Goal: Complete application form: Complete application form

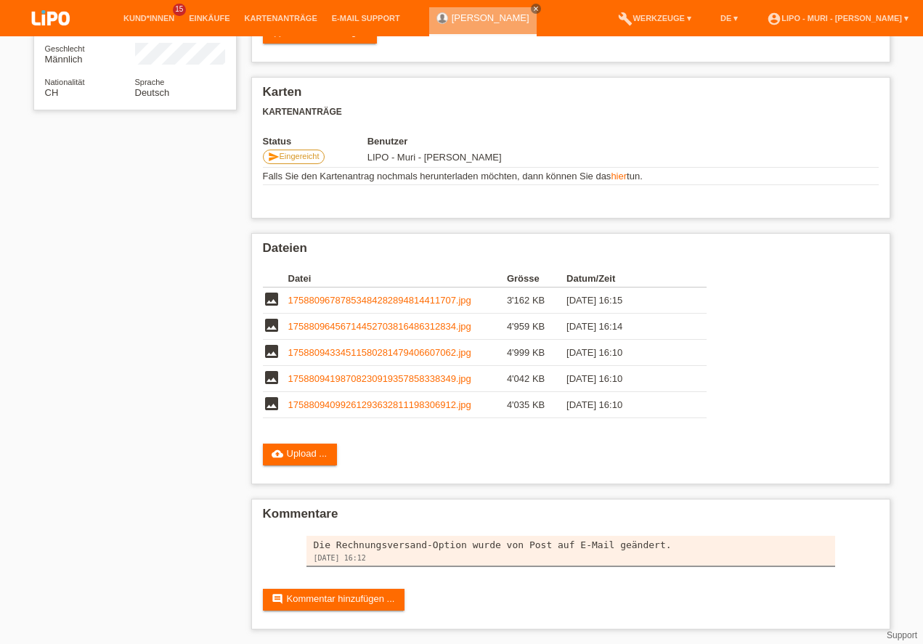
scroll to position [223, 0]
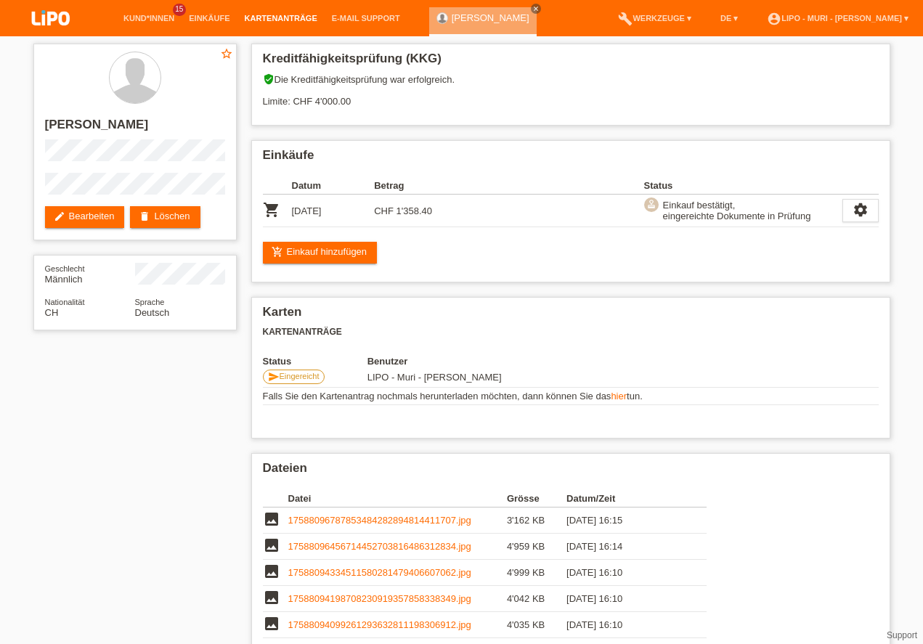
click at [254, 15] on link "Kartenanträge" at bounding box center [281, 18] width 87 height 9
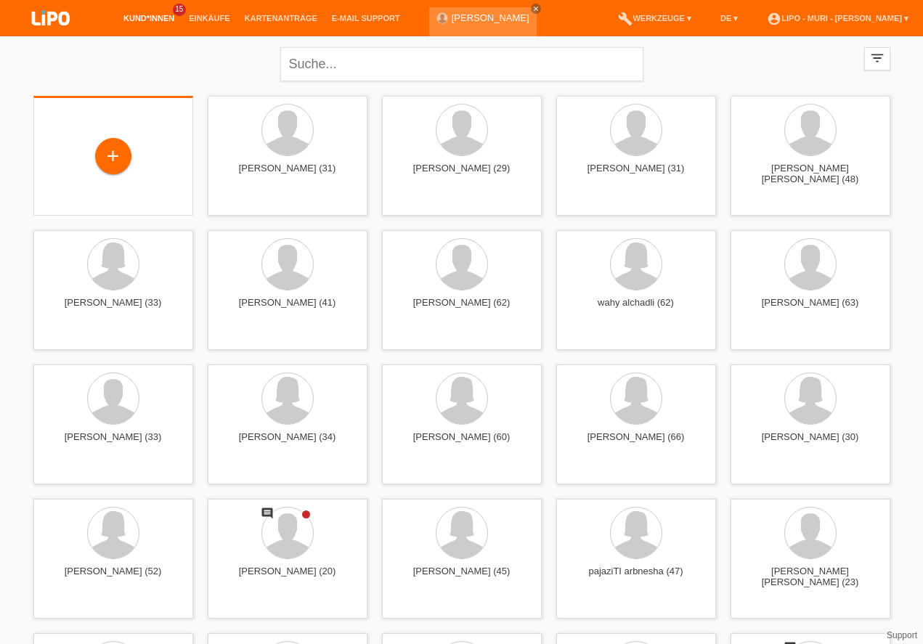
click at [94, 103] on div "+" at bounding box center [113, 156] width 160 height 120
click at [130, 158] on div "+" at bounding box center [113, 156] width 35 height 25
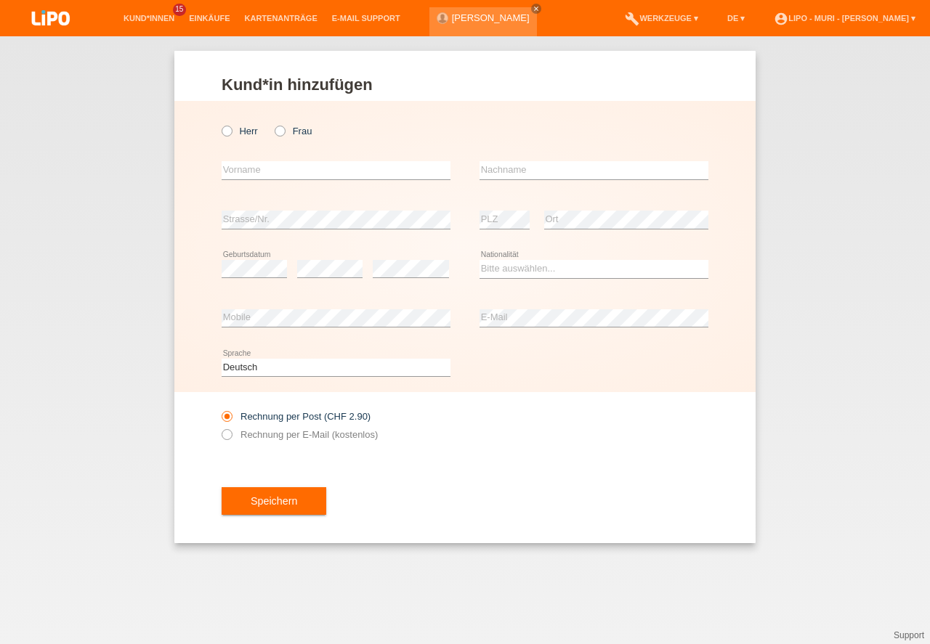
drag, startPoint x: 282, startPoint y: 131, endPoint x: 276, endPoint y: 140, distance: 10.5
click at [272, 124] on icon at bounding box center [272, 124] width 0 height 0
click at [282, 131] on input "Frau" at bounding box center [279, 130] width 9 height 9
radio input "true"
click at [264, 174] on input "text" at bounding box center [336, 170] width 229 height 18
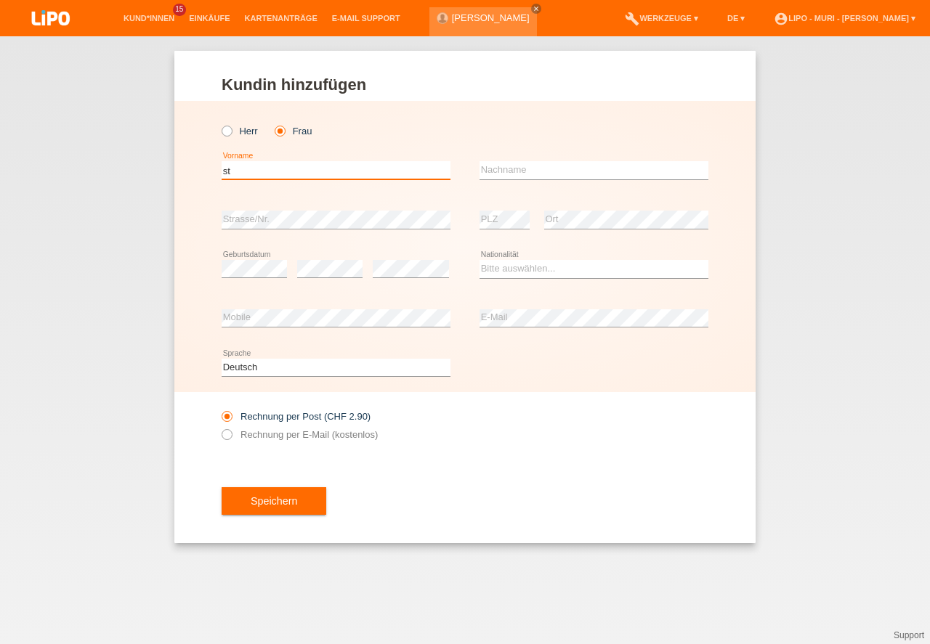
type input "s"
type input "[PERSON_NAME]"
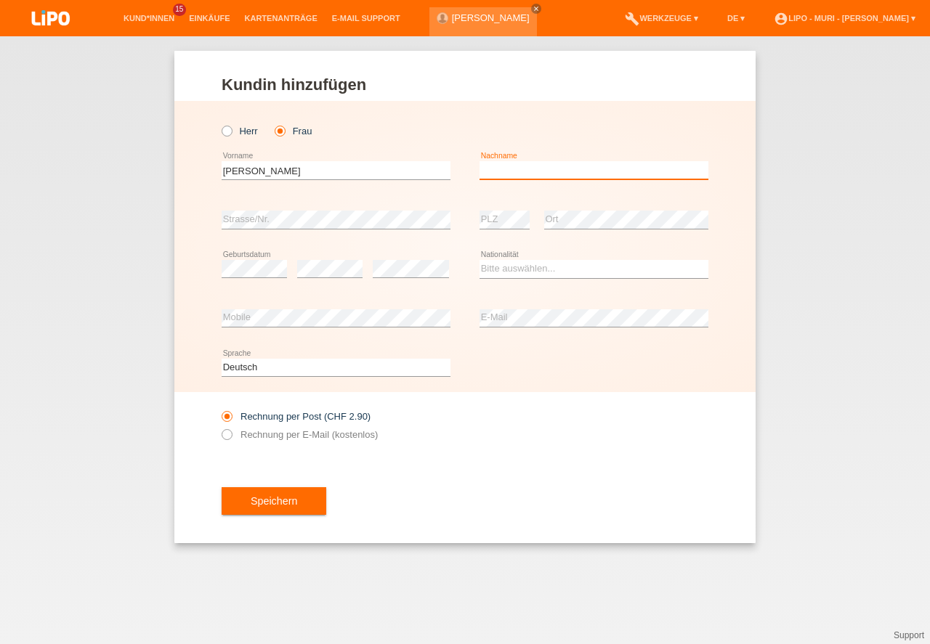
click at [541, 166] on input "text" at bounding box center [593, 170] width 229 height 18
type input "SOW"
click at [487, 259] on div "Bitte auswählen... [GEOGRAPHIC_DATA] [GEOGRAPHIC_DATA] [GEOGRAPHIC_DATA] [GEOGR…" at bounding box center [593, 269] width 229 height 49
click at [505, 269] on select "Bitte auswählen... [GEOGRAPHIC_DATA] [GEOGRAPHIC_DATA] [GEOGRAPHIC_DATA] [GEOGR…" at bounding box center [593, 268] width 229 height 17
select select "CH"
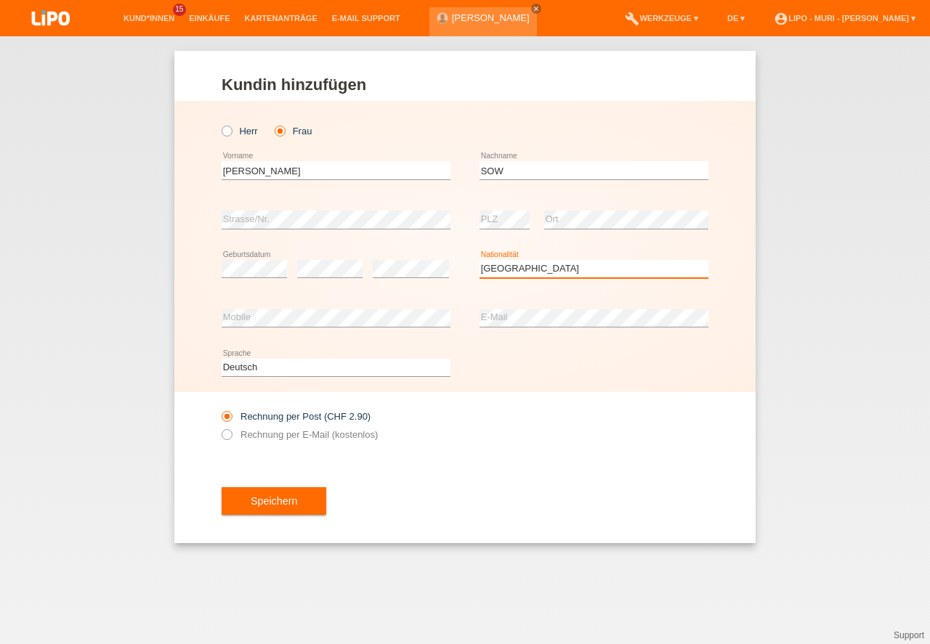
click at [0, 0] on option "Schweiz" at bounding box center [0, 0] width 0 height 0
click at [219, 427] on icon at bounding box center [219, 427] width 0 height 0
click at [227, 434] on input "Rechnung per E-Mail (kostenlos)" at bounding box center [226, 438] width 9 height 18
radio input "true"
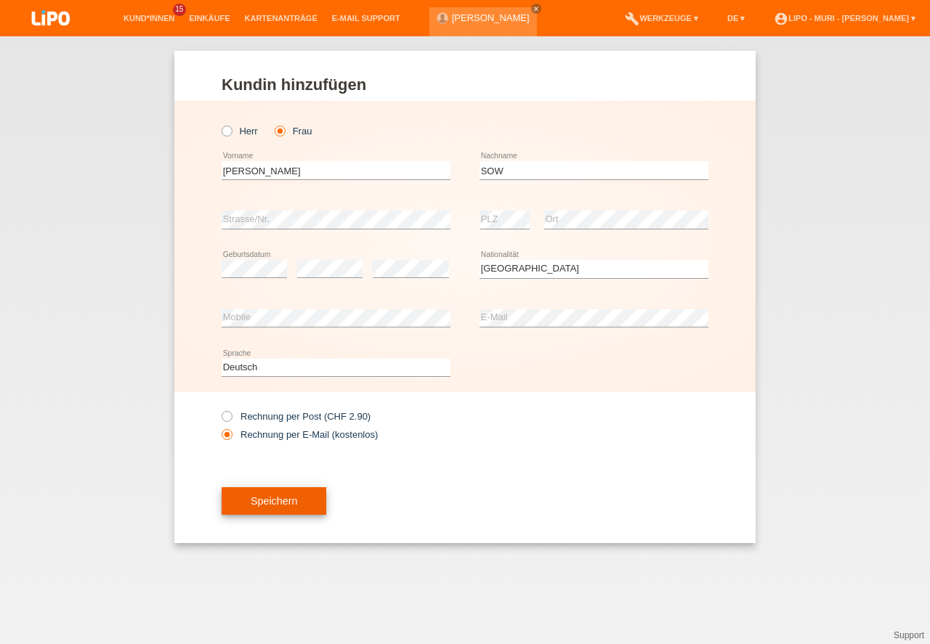
click at [292, 509] on button "Speichern" at bounding box center [274, 501] width 105 height 28
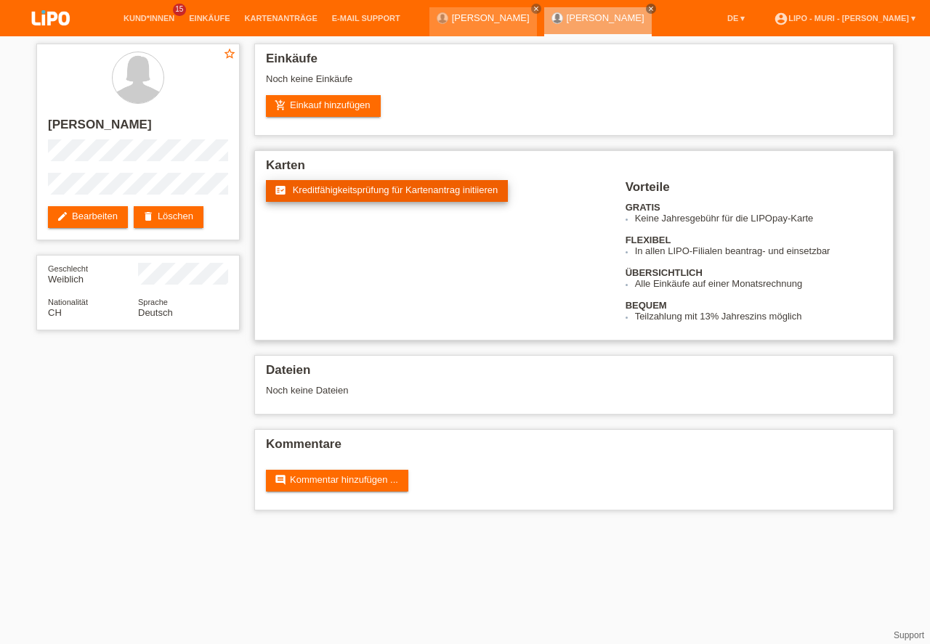
click at [372, 189] on span "Kreditfähigkeitsprüfung für Kartenantrag initiieren" at bounding box center [396, 190] width 206 height 11
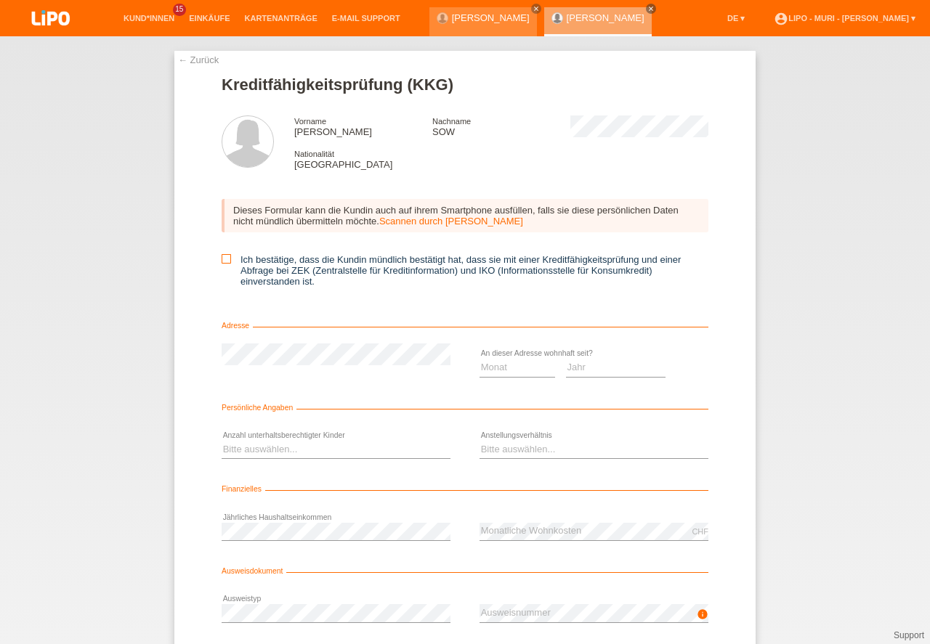
click at [227, 259] on icon at bounding box center [226, 258] width 9 height 9
click at [227, 259] on input "Ich bestätige, dass die Kundin mündlich bestätigt hat, dass sie mit einer Kredi…" at bounding box center [226, 258] width 9 height 9
checkbox input "true"
click at [515, 363] on select "Monat 01 02 03 04 05 06 07 08 09 10" at bounding box center [517, 367] width 76 height 17
select select "10"
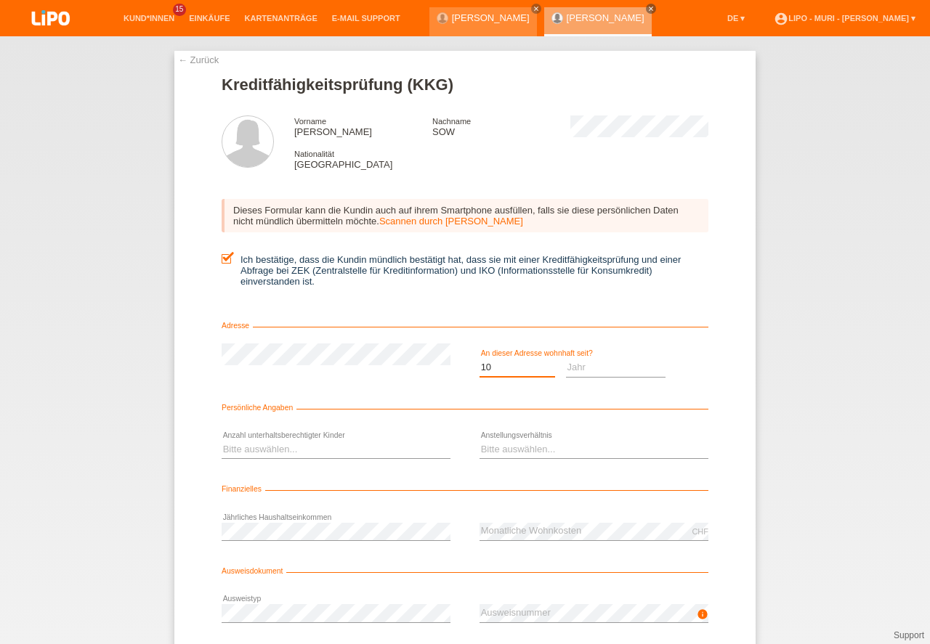
click at [0, 0] on option "10" at bounding box center [0, 0] width 0 height 0
click at [578, 371] on select "Jahr 2025 2024 2023 2022 2021 2020 2019 2018 2017 2016 2015 2014 2013 2012 2011…" at bounding box center [616, 367] width 100 height 17
select select "2015"
click at [0, 0] on option "2015" at bounding box center [0, 0] width 0 height 0
click at [269, 448] on select "Bitte auswählen... 0 1 2 3 4 5 6 7 8 9" at bounding box center [336, 449] width 229 height 17
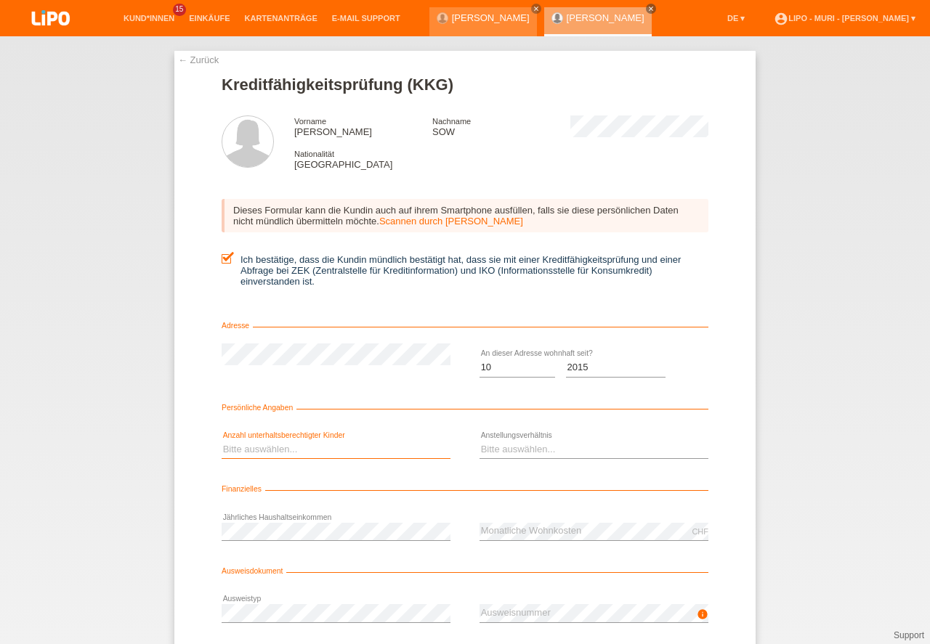
select select "2"
click at [0, 0] on option "2" at bounding box center [0, 0] width 0 height 0
click at [526, 439] on div "Bitte auswählen... Unbefristet Befristet Lehrling/Student Pensioniert Nicht arb…" at bounding box center [593, 450] width 229 height 49
click at [504, 447] on select "Bitte auswählen... Unbefristet Befristet Lehrling/Student Pensioniert Nicht arb…" at bounding box center [593, 449] width 229 height 17
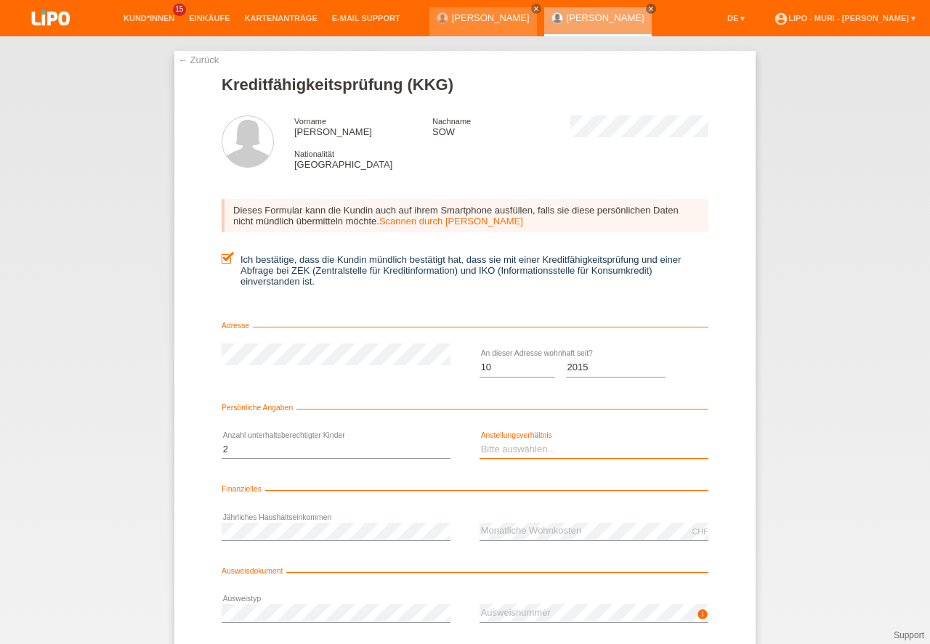
select select "UNLIMITED"
click at [0, 0] on option "Unbefristet" at bounding box center [0, 0] width 0 height 0
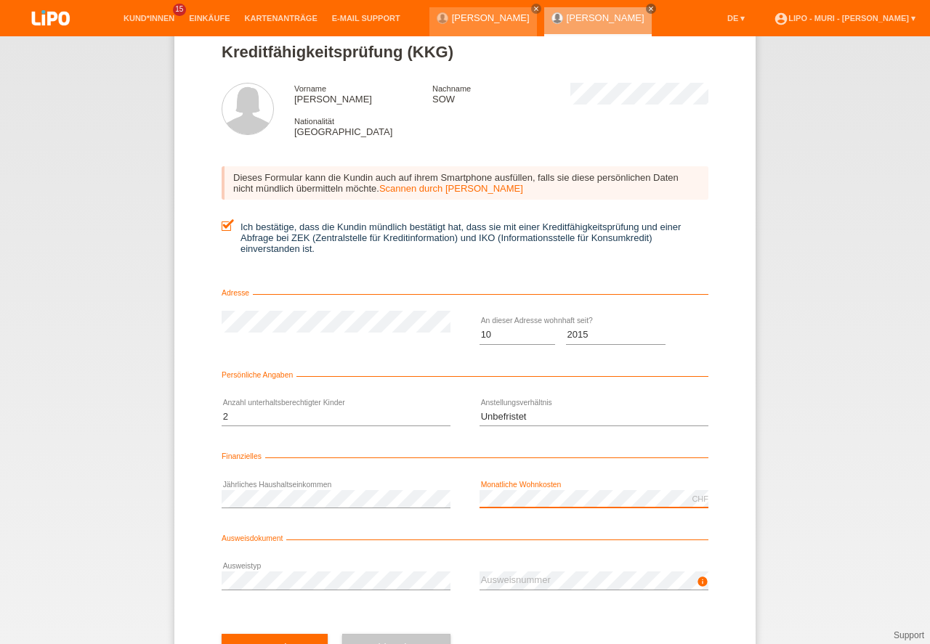
scroll to position [96, 0]
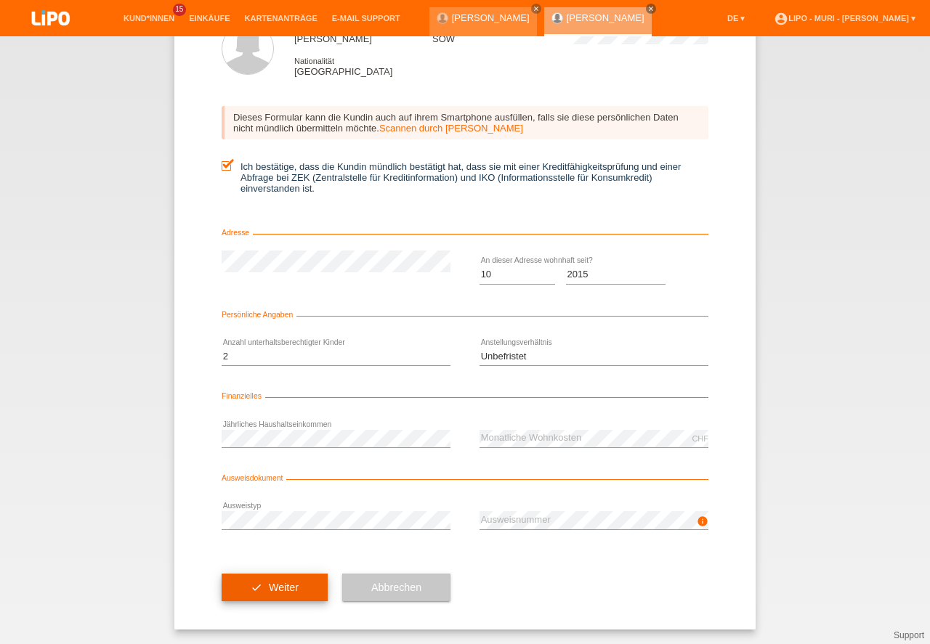
click at [286, 585] on button "check Weiter" at bounding box center [275, 588] width 106 height 28
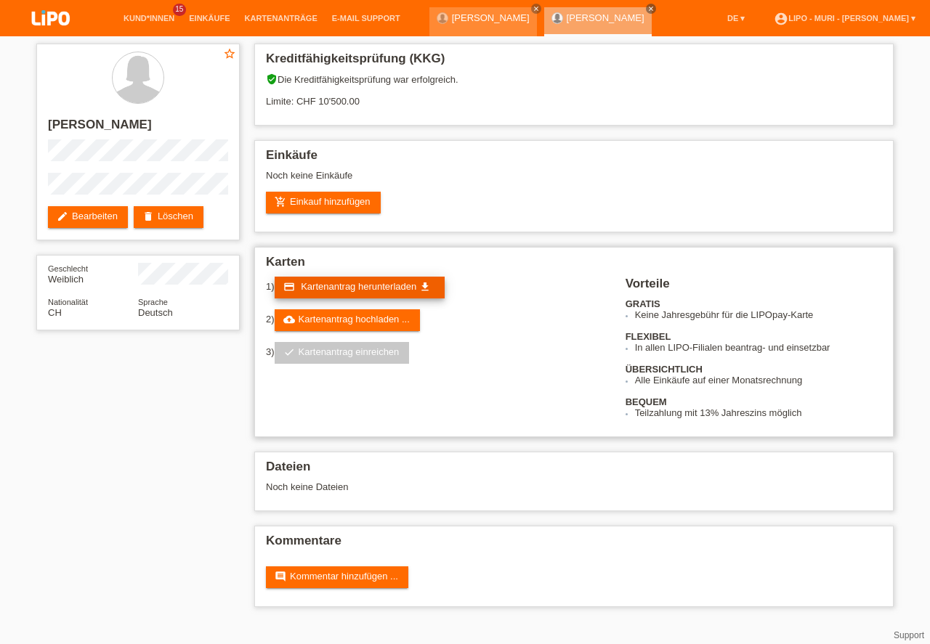
click at [350, 284] on span "Kartenantrag herunterladen" at bounding box center [359, 286] width 116 height 11
click at [499, 202] on div "add_shopping_cart Einkauf hinzufügen" at bounding box center [574, 203] width 616 height 22
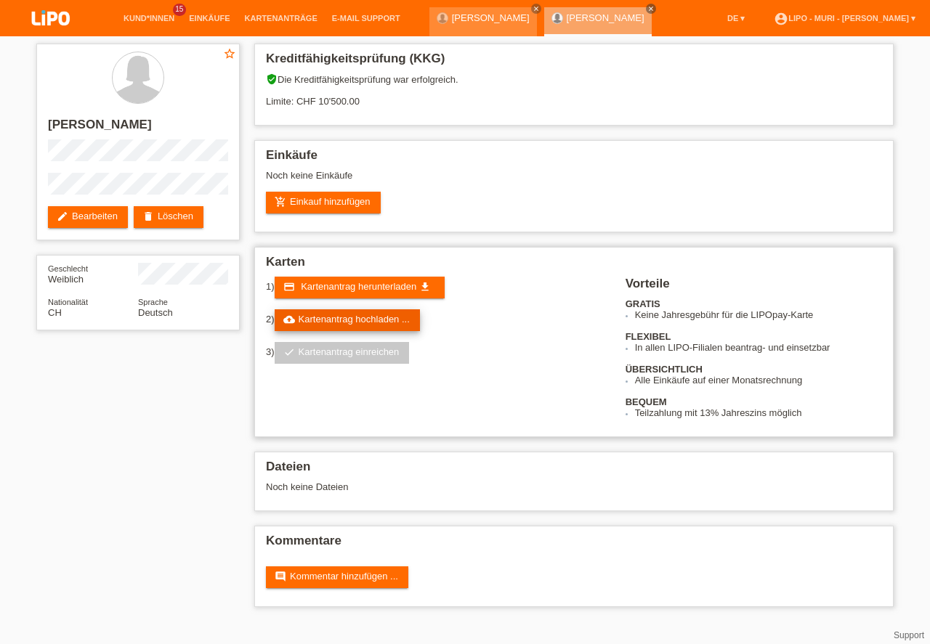
click at [355, 317] on link "cloud_upload Kartenantrag hochladen ..." at bounding box center [347, 320] width 145 height 22
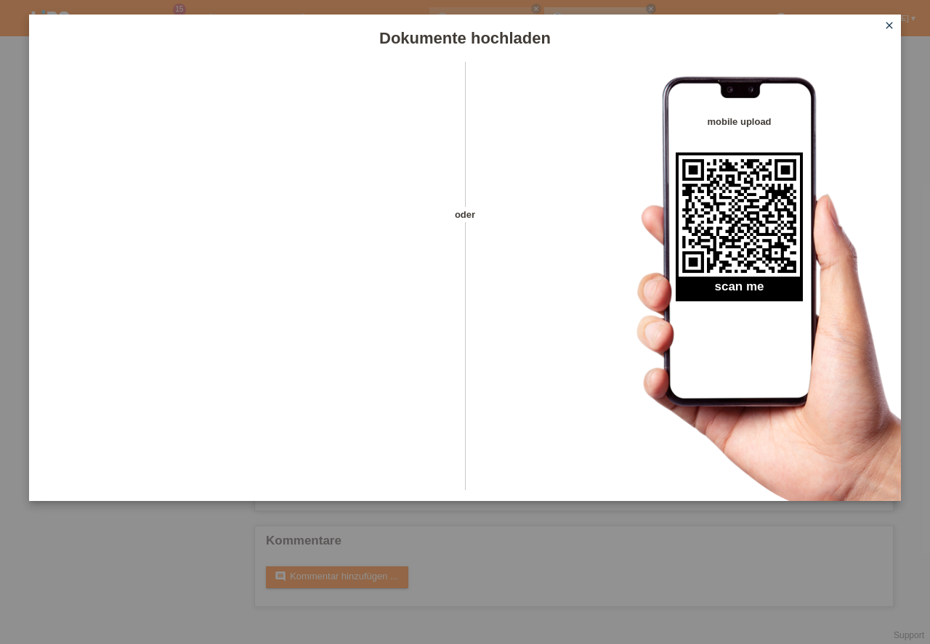
click at [925, 61] on div "Dokumente hochladen oder mobile upload scan me close" at bounding box center [465, 322] width 930 height 644
click at [890, 20] on icon "close" at bounding box center [889, 26] width 12 height 12
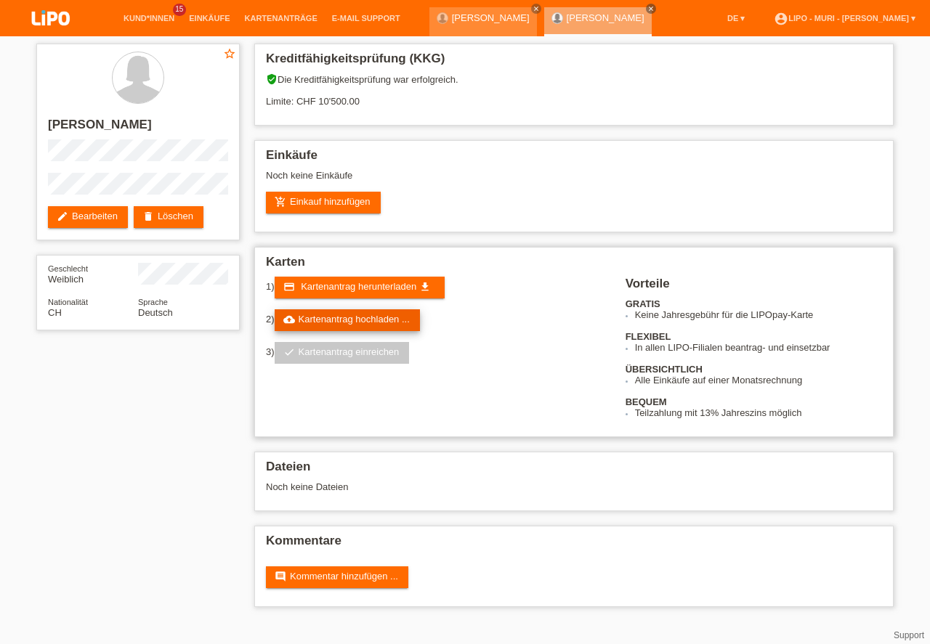
click at [317, 322] on link "cloud_upload Kartenantrag hochladen ..." at bounding box center [347, 320] width 145 height 22
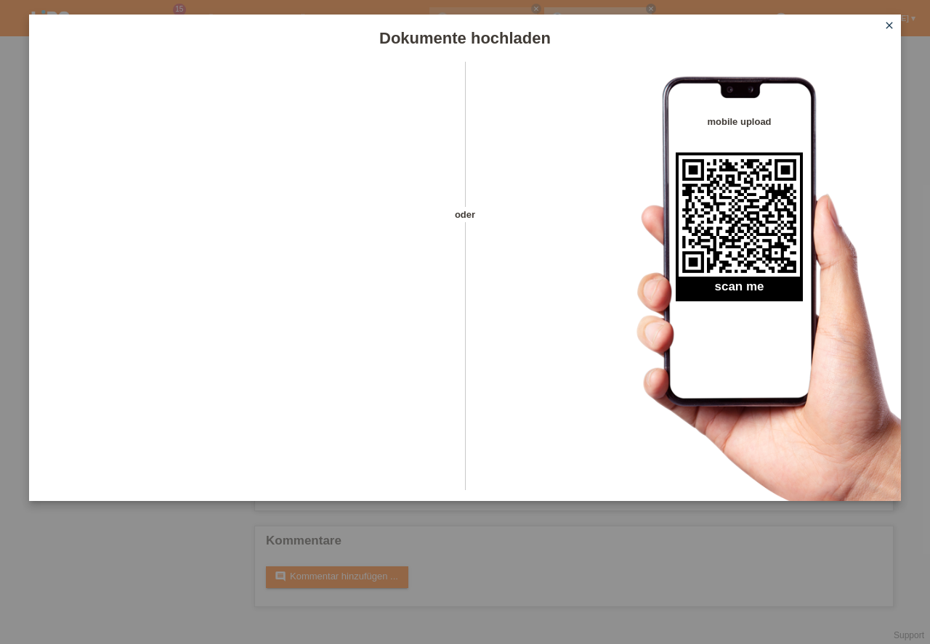
click at [888, 23] on icon "close" at bounding box center [889, 26] width 12 height 12
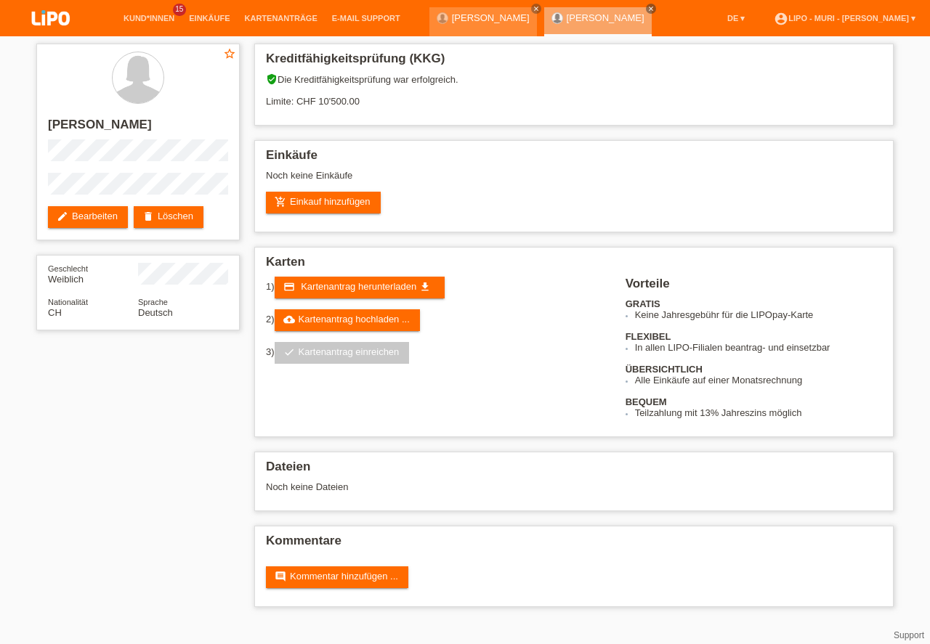
click at [354, 323] on link "cloud_upload Kartenantrag hochladen ..." at bounding box center [347, 320] width 145 height 22
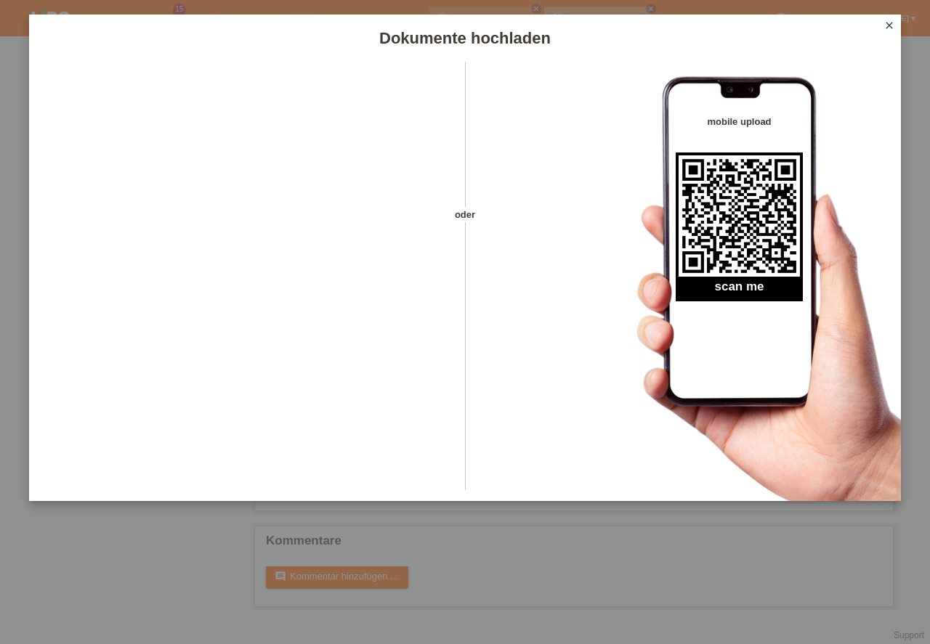
click at [890, 26] on icon "close" at bounding box center [889, 26] width 12 height 12
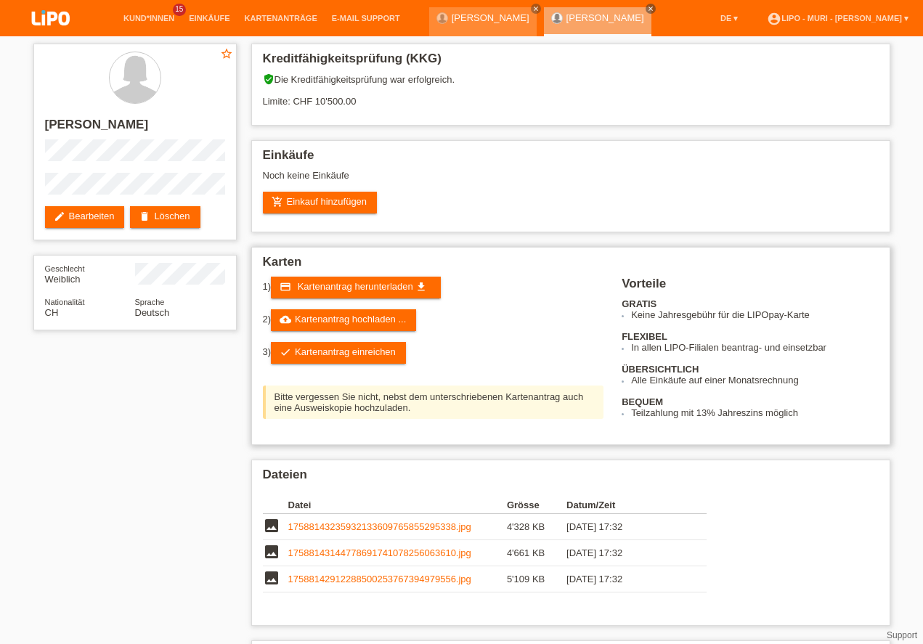
scroll to position [41, 0]
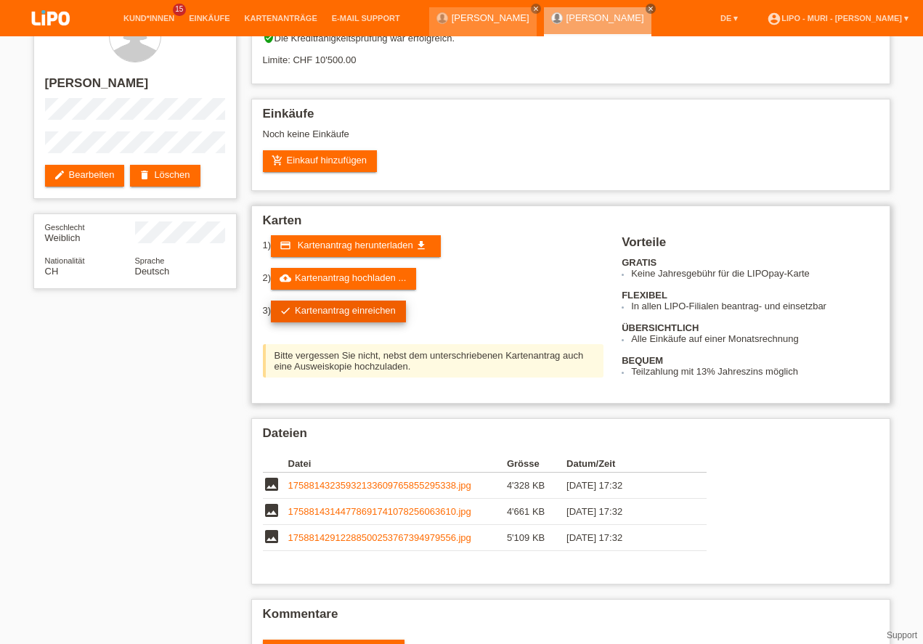
click at [367, 311] on link "check Kartenantrag einreichen" at bounding box center [338, 312] width 135 height 22
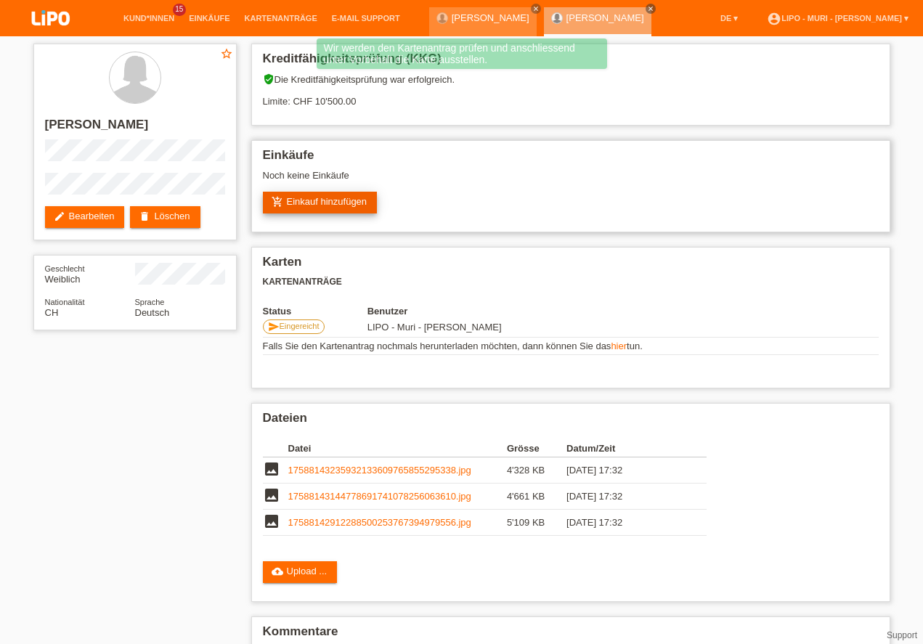
click at [320, 196] on link "add_shopping_cart Einkauf hinzufügen" at bounding box center [320, 203] width 115 height 22
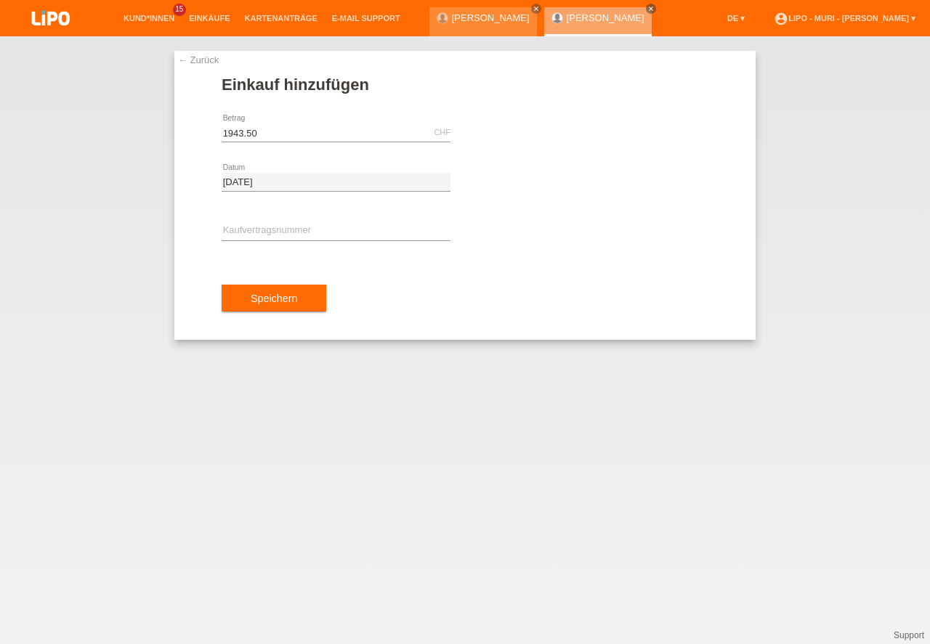
type input "1943.50"
click at [307, 233] on input "text" at bounding box center [336, 231] width 229 height 18
type input "v"
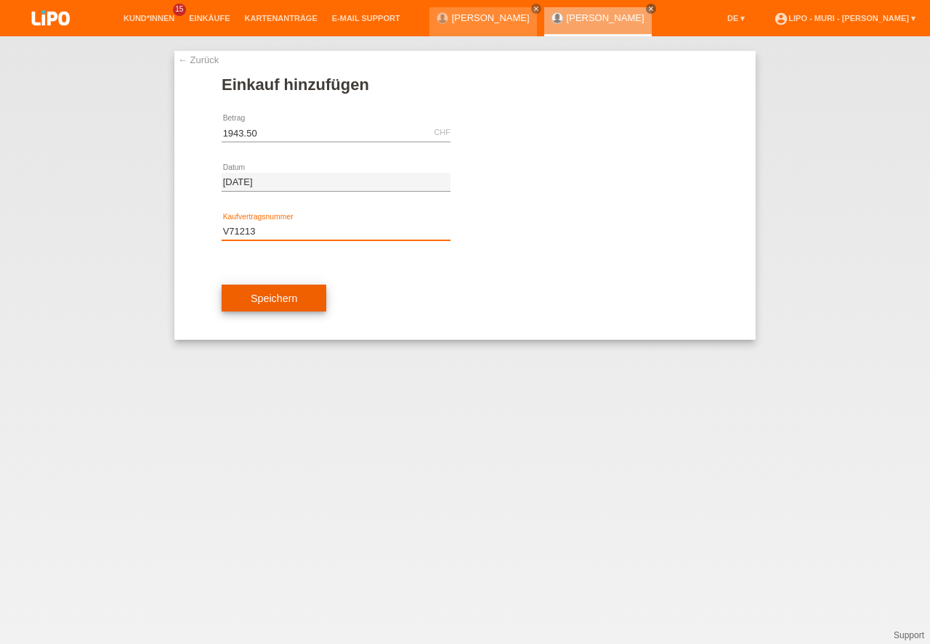
type input "V71213"
click at [309, 301] on button "Speichern" at bounding box center [274, 299] width 105 height 28
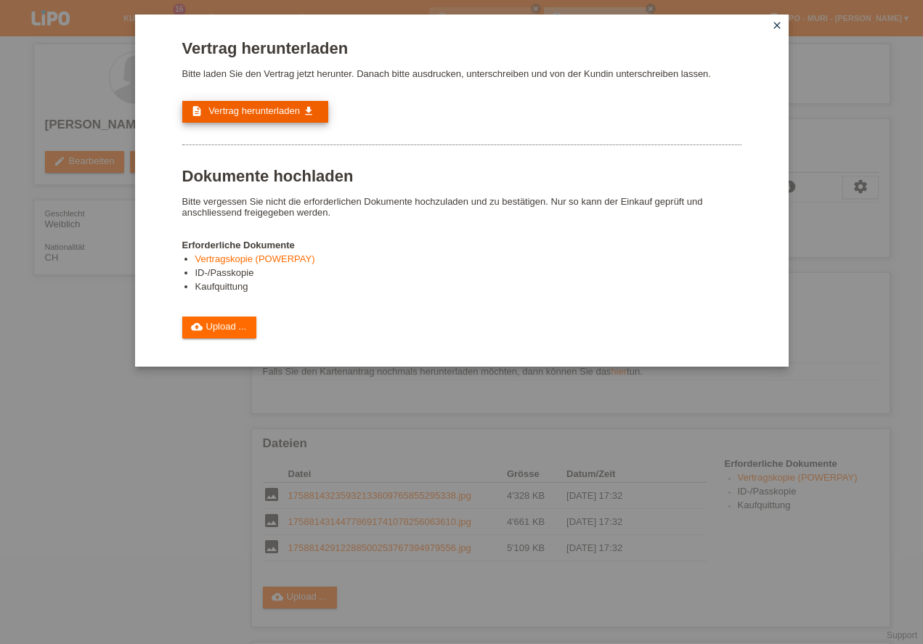
click at [242, 112] on span "Vertrag herunterladen" at bounding box center [255, 110] width 92 height 11
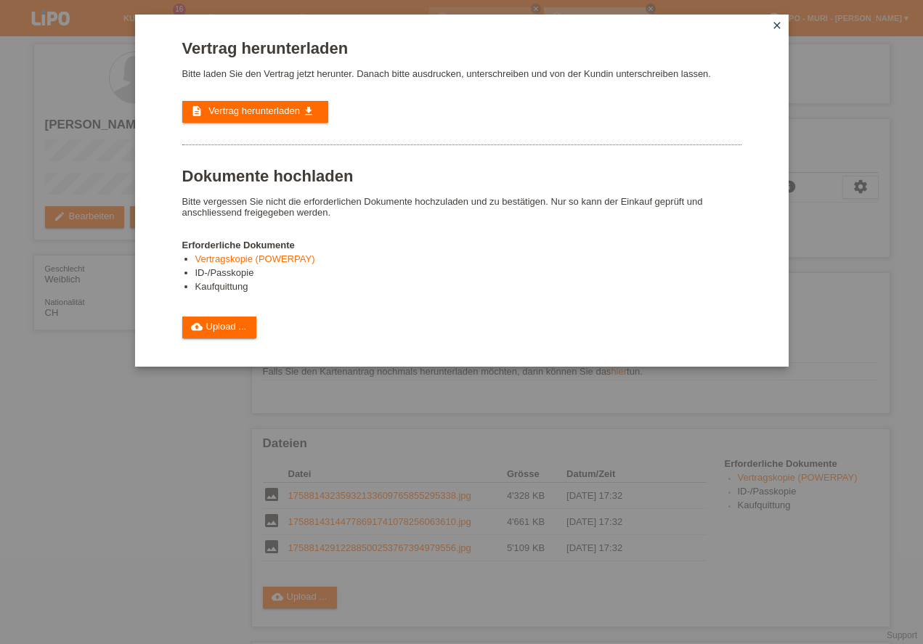
click at [778, 21] on icon "close" at bounding box center [778, 26] width 12 height 12
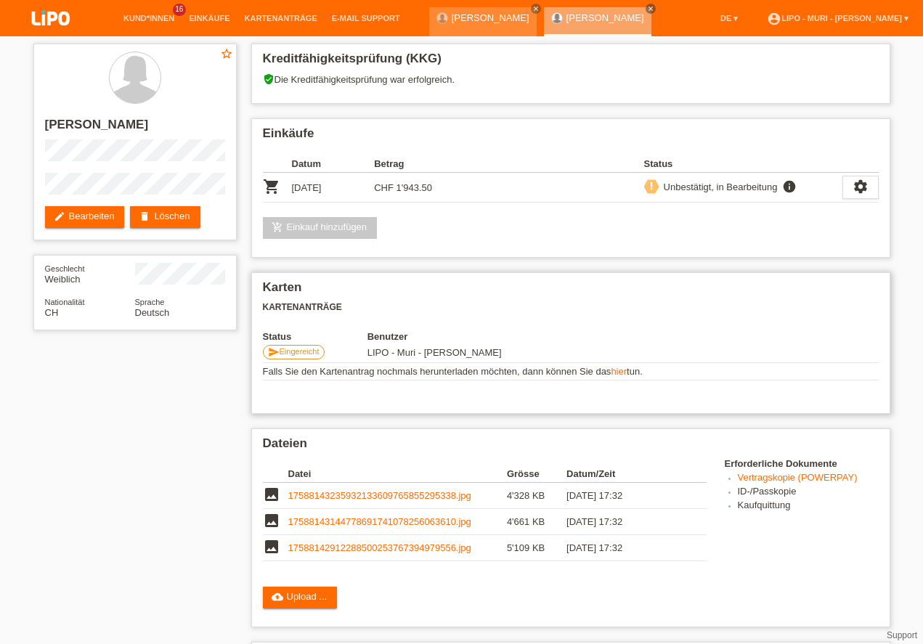
click at [647, 347] on td at bounding box center [746, 352] width 265 height 21
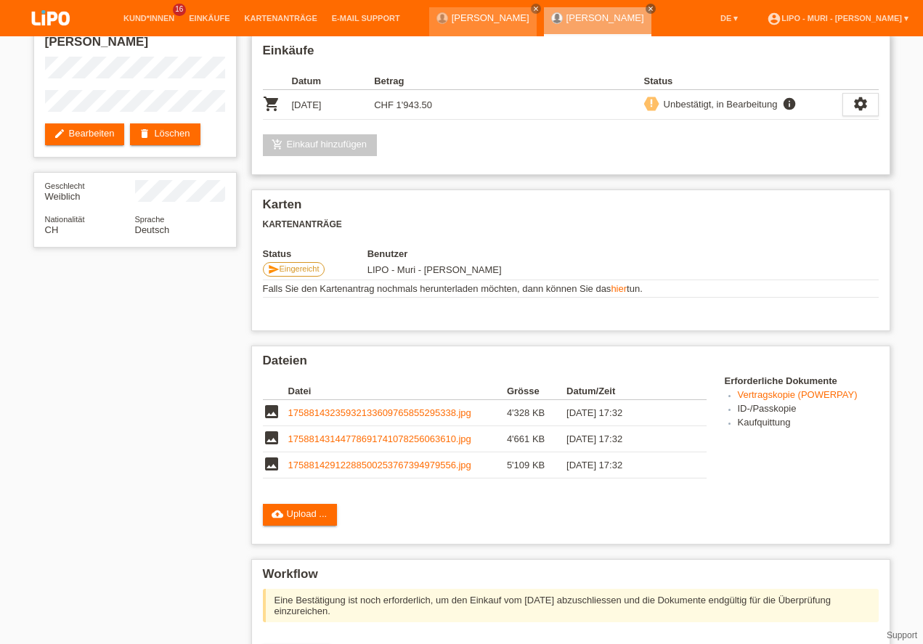
click at [329, 147] on link "add_shopping_cart Einkauf hinzufügen" at bounding box center [320, 145] width 115 height 22
click at [471, 152] on div "add_shopping_cart Einkauf hinzufügen" at bounding box center [571, 145] width 616 height 22
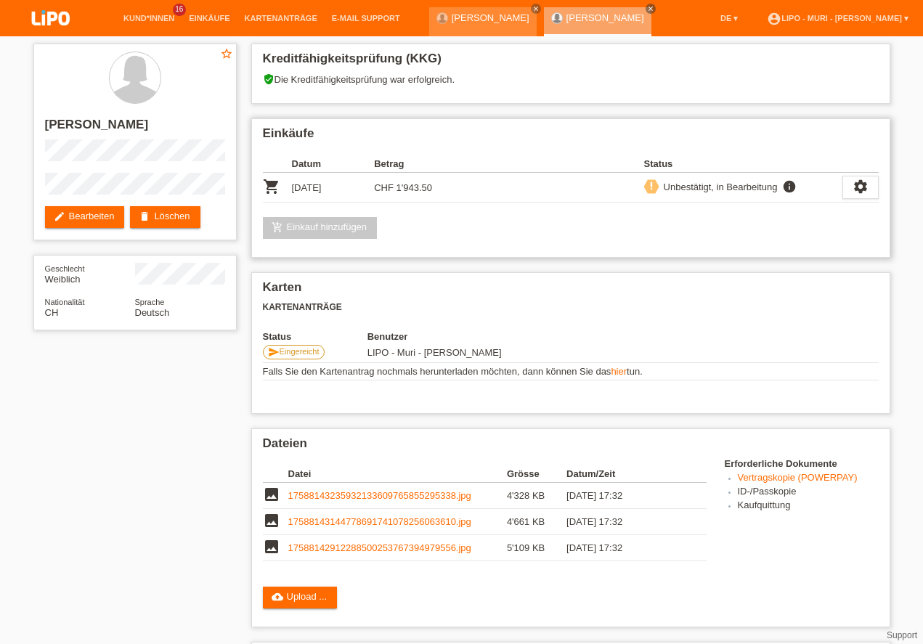
click at [652, 182] on icon "priority_high" at bounding box center [652, 186] width 10 height 10
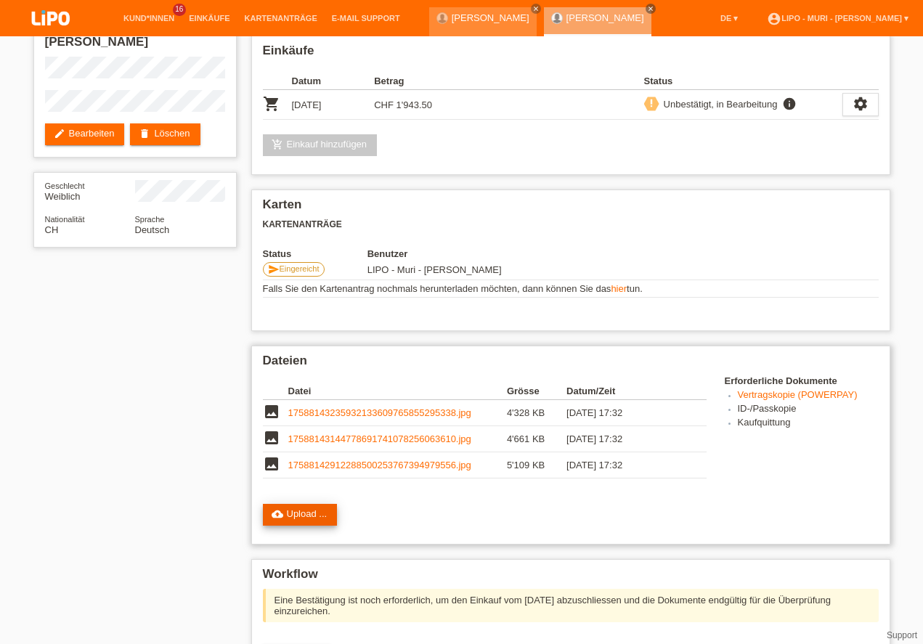
click at [328, 514] on link "cloud_upload Upload ..." at bounding box center [300, 515] width 75 height 22
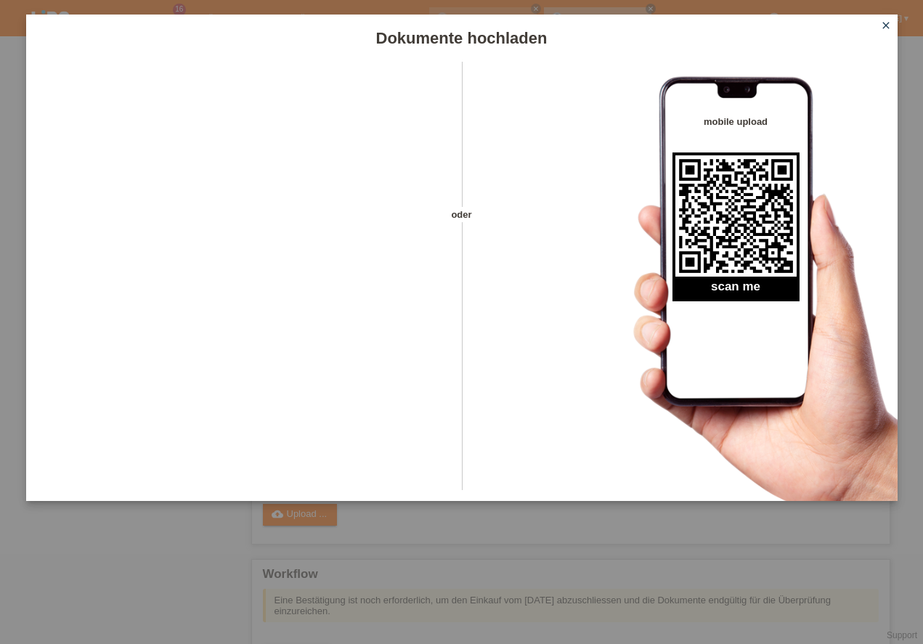
drag, startPoint x: 0, startPoint y: 615, endPoint x: 618, endPoint y: 343, distance: 675.6
click at [888, 29] on icon "close" at bounding box center [887, 26] width 12 height 12
click at [887, 28] on icon "close" at bounding box center [887, 26] width 12 height 12
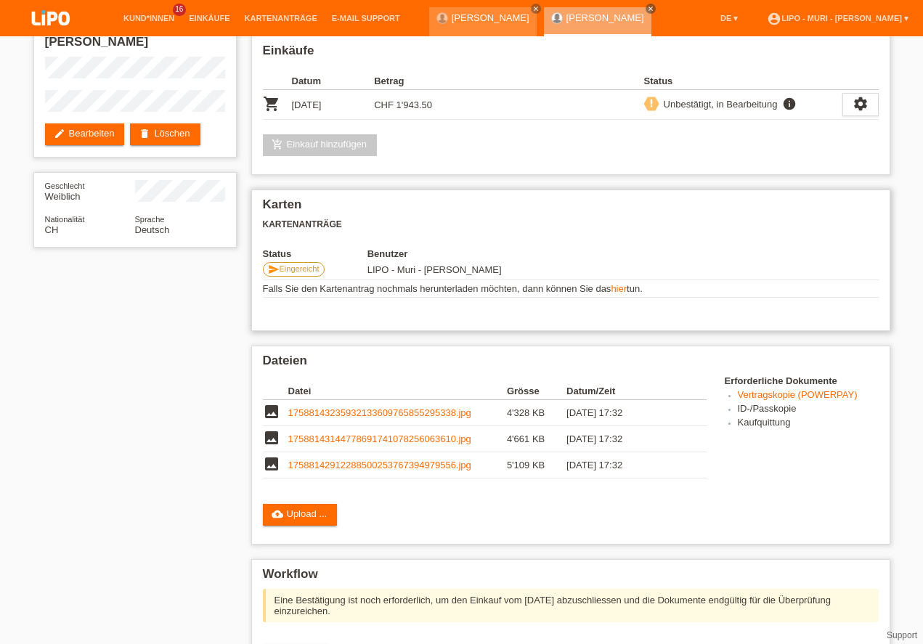
scroll to position [166, 0]
click at [333, 504] on link "cloud_upload Upload ..." at bounding box center [300, 515] width 75 height 22
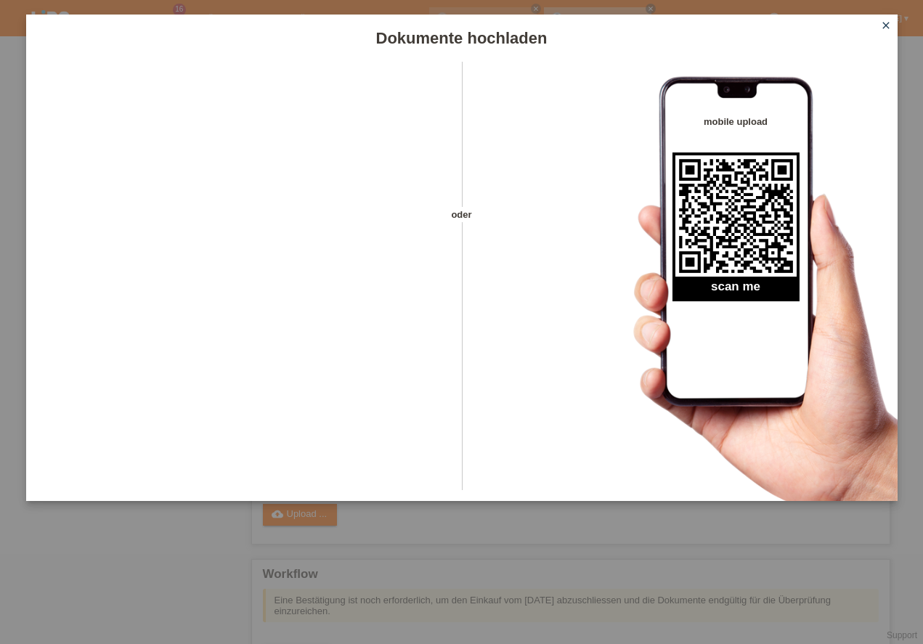
click at [886, 25] on icon "close" at bounding box center [887, 26] width 12 height 12
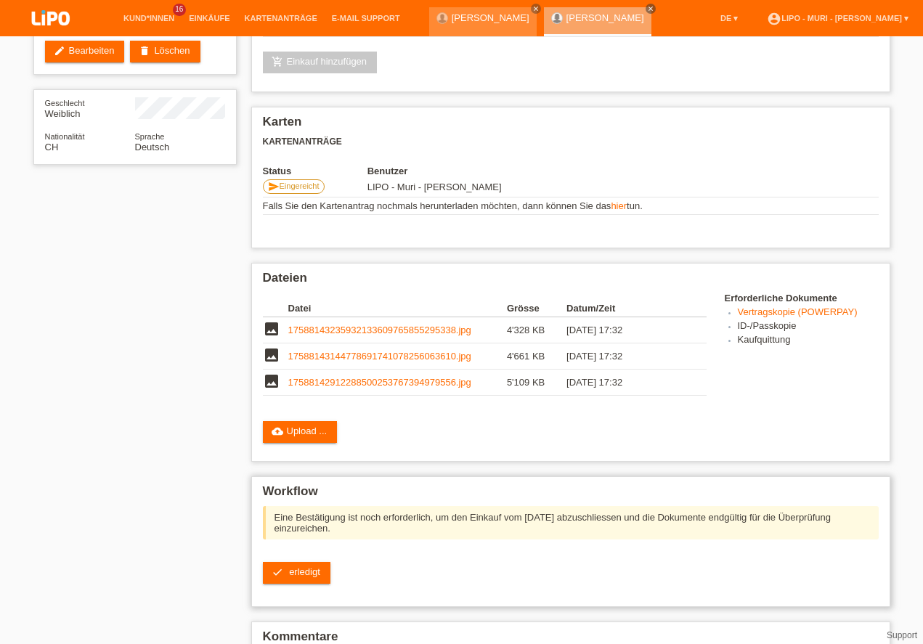
scroll to position [207, 0]
click at [325, 421] on link "cloud_upload Upload ..." at bounding box center [300, 432] width 75 height 22
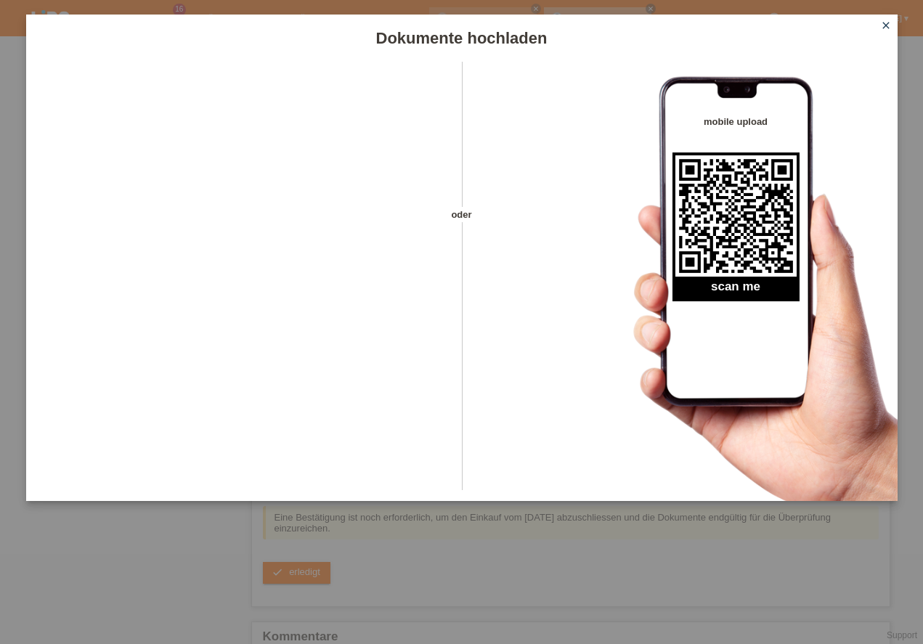
click at [884, 28] on icon "close" at bounding box center [887, 26] width 12 height 12
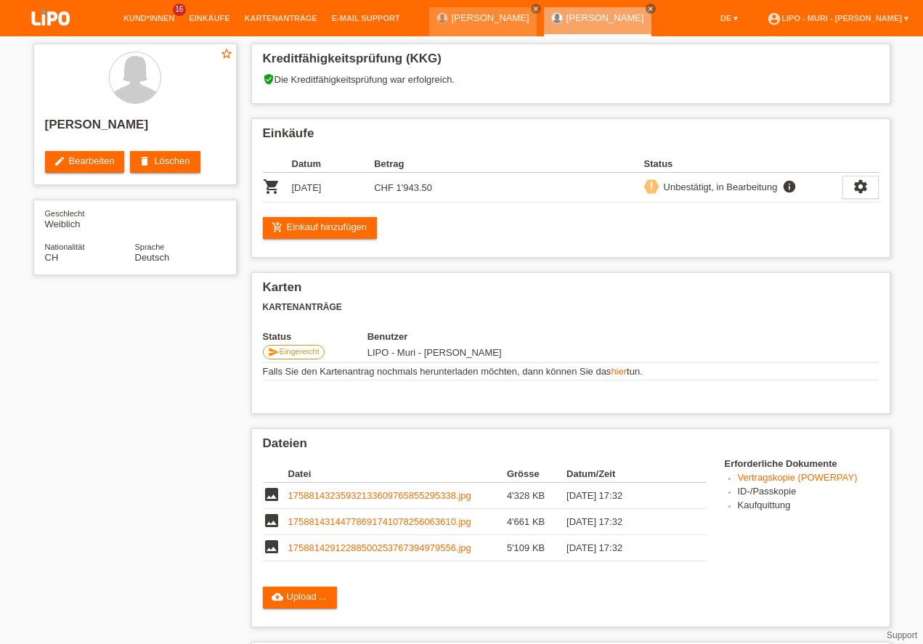
click at [533, 9] on icon "close" at bounding box center [536, 8] width 7 height 7
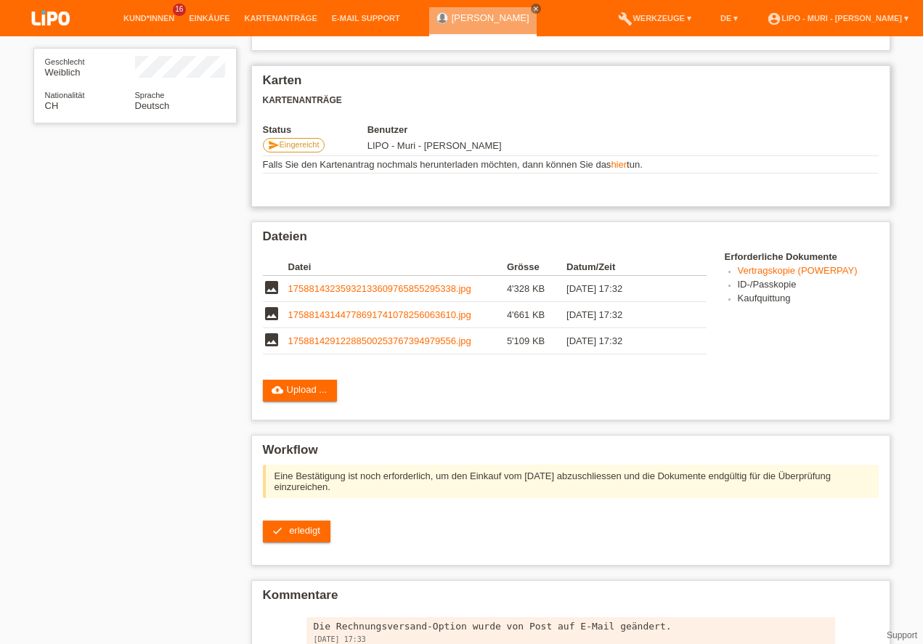
scroll to position [207, 0]
click at [550, 98] on h3 "Kartenanträge" at bounding box center [571, 100] width 616 height 11
click at [309, 402] on link "cloud_upload Upload ..." at bounding box center [300, 391] width 75 height 22
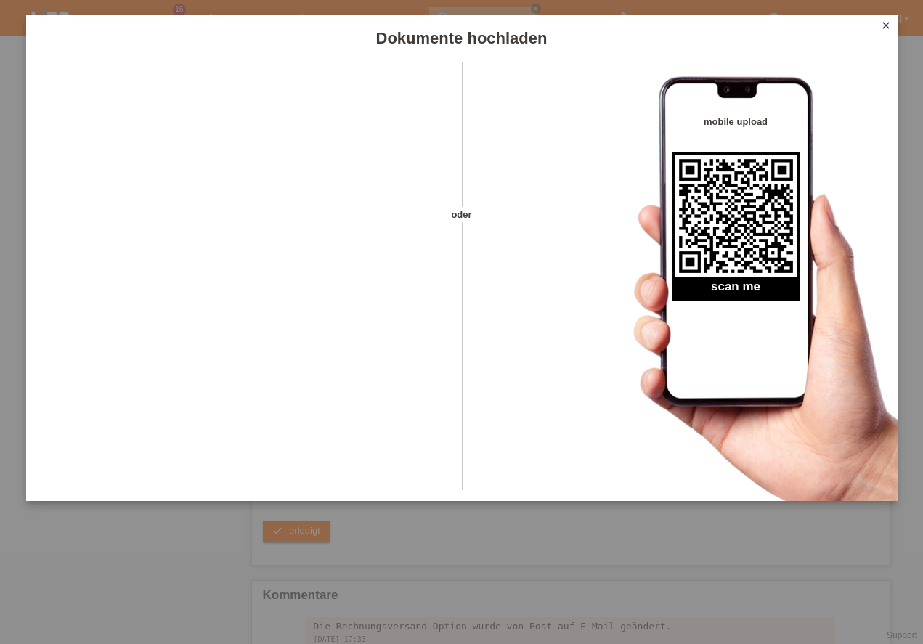
click at [889, 28] on icon "close" at bounding box center [887, 26] width 12 height 12
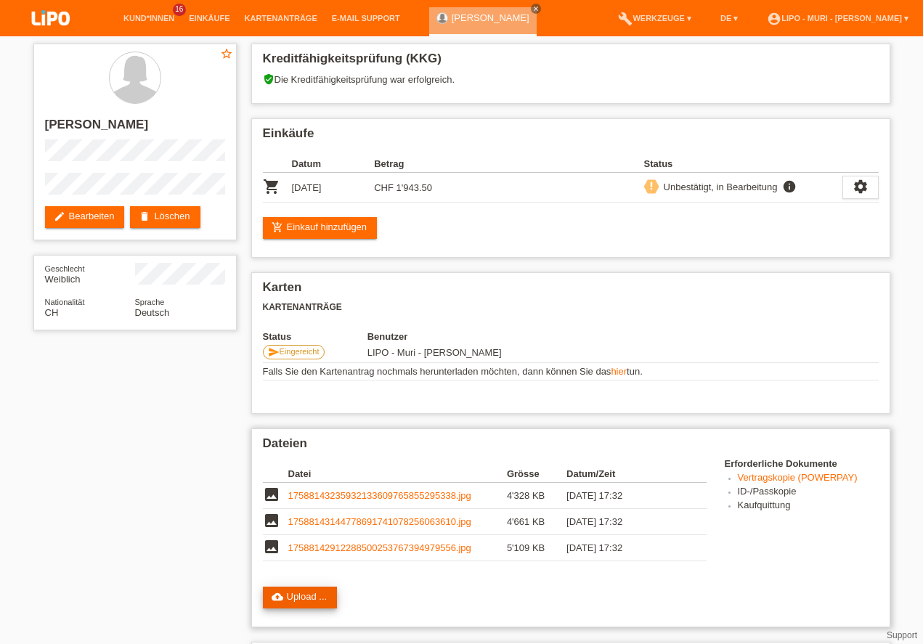
scroll to position [83, 0]
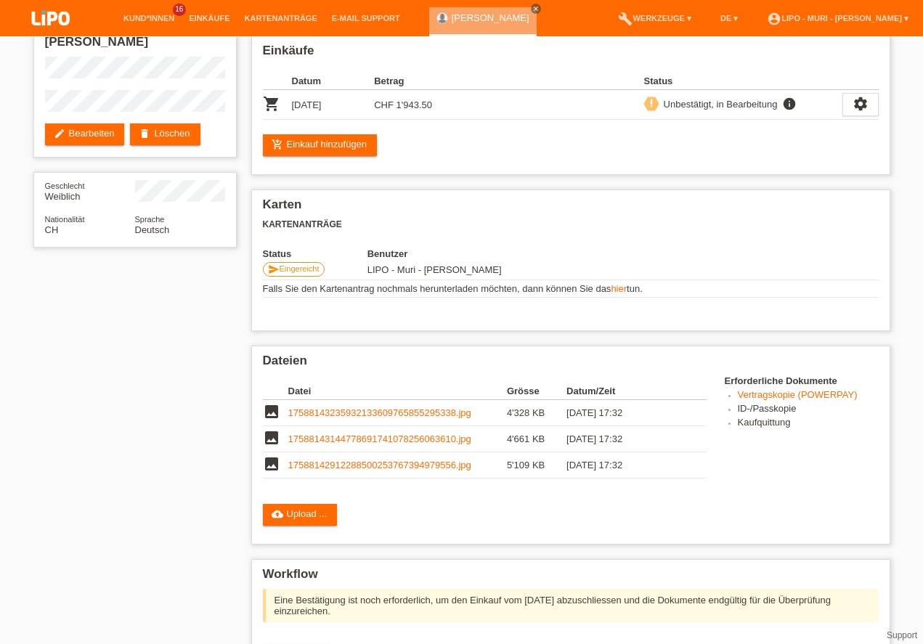
click at [293, 508] on link "cloud_upload Upload ..." at bounding box center [300, 515] width 75 height 22
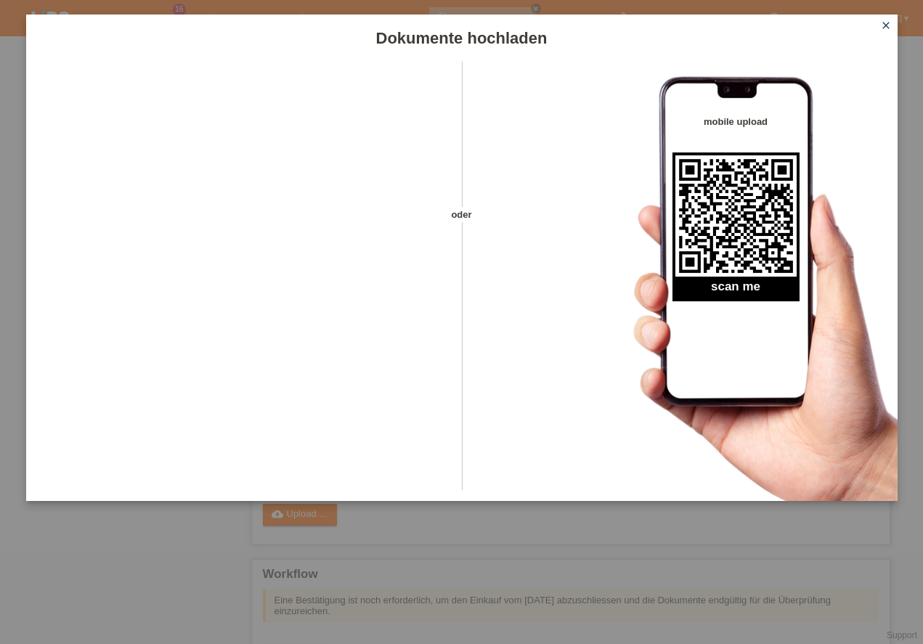
click at [885, 25] on icon "close" at bounding box center [887, 26] width 12 height 12
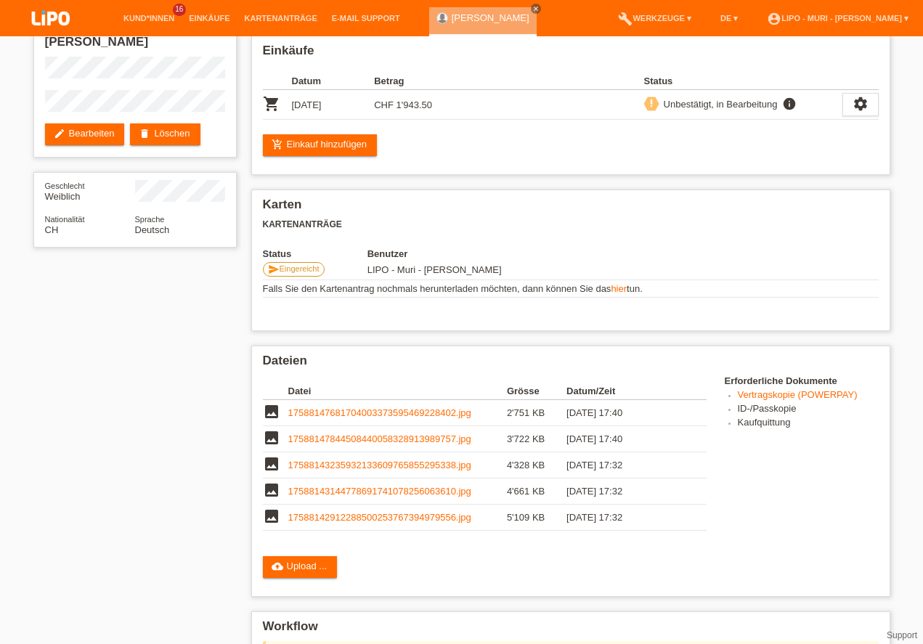
scroll to position [83, 0]
click at [395, 521] on link "17588142912288500253767394979556.jpg" at bounding box center [379, 517] width 183 height 11
click at [395, 490] on link "17588143144778691741078256063610.jpg" at bounding box center [379, 491] width 183 height 11
click at [407, 412] on link "17588147681704003373595469228402.jpg" at bounding box center [379, 413] width 183 height 11
click at [389, 438] on link "17588147844508440058328913989757.jpg" at bounding box center [379, 439] width 183 height 11
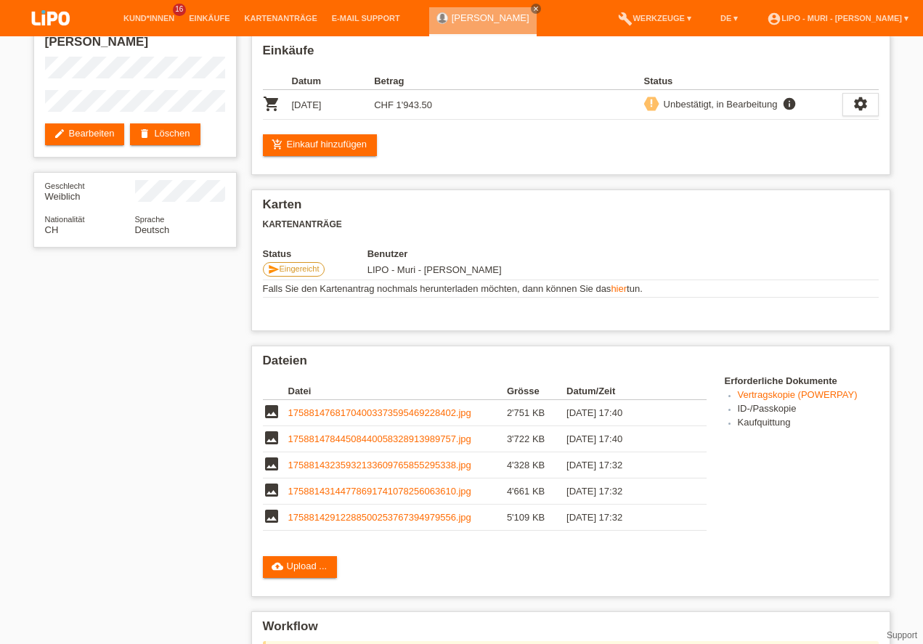
drag, startPoint x: 286, startPoint y: 563, endPoint x: 609, endPoint y: 543, distance: 323.9
click at [286, 562] on link "cloud_upload Upload ..." at bounding box center [300, 567] width 75 height 22
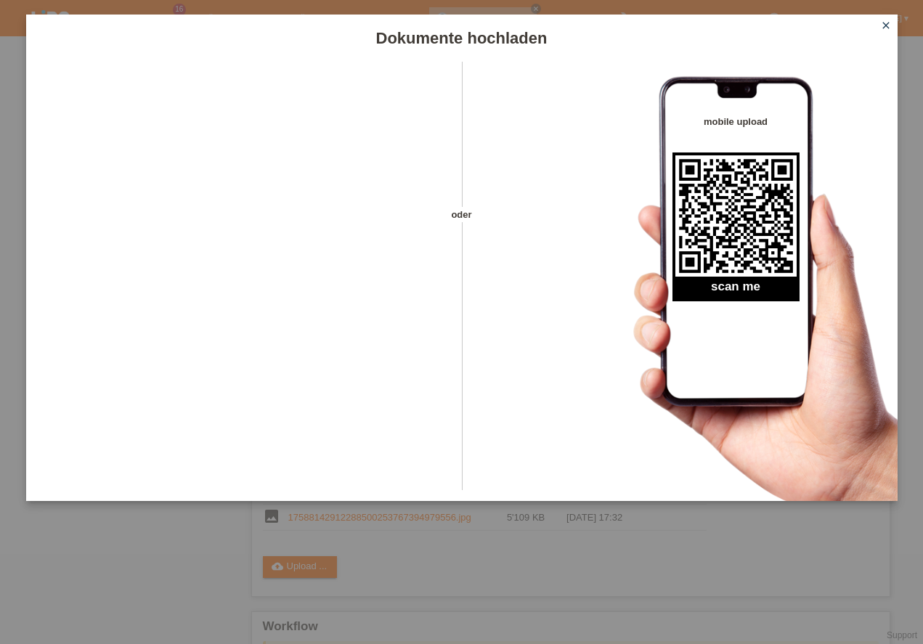
click at [886, 24] on icon "close" at bounding box center [887, 26] width 12 height 12
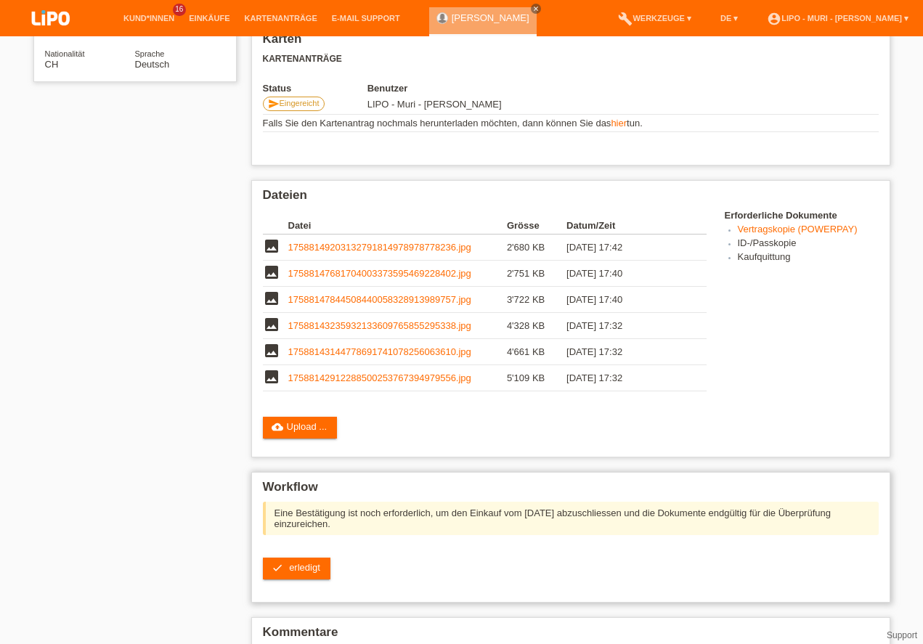
scroll to position [290, 0]
click at [312, 562] on span "erledigt" at bounding box center [304, 567] width 31 height 11
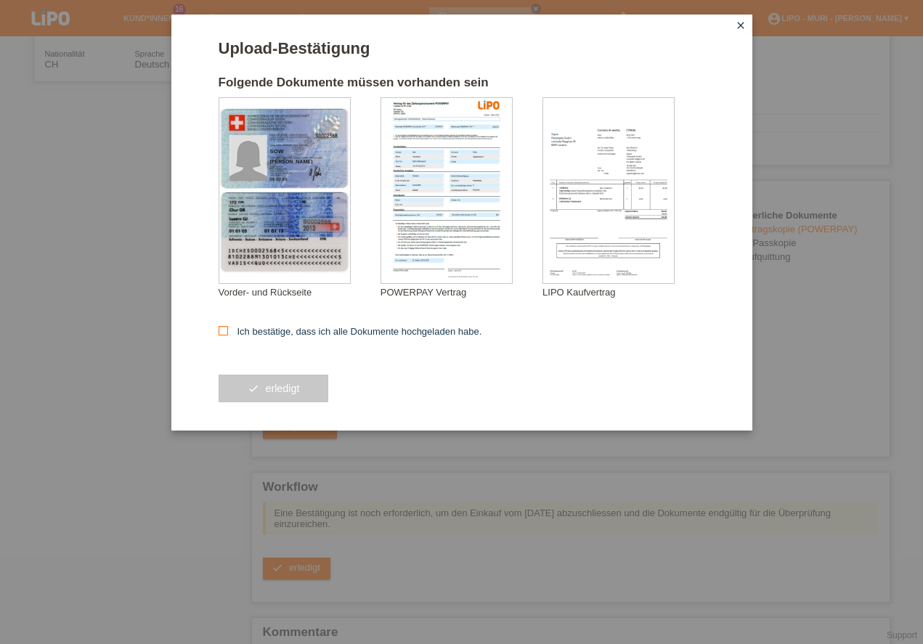
click at [223, 331] on icon at bounding box center [223, 330] width 9 height 9
click at [223, 331] on input "Ich bestätige, dass ich alle Dokumente hochgeladen habe." at bounding box center [223, 330] width 9 height 9
checkbox input "true"
click at [304, 391] on button "check erledigt" at bounding box center [274, 389] width 110 height 28
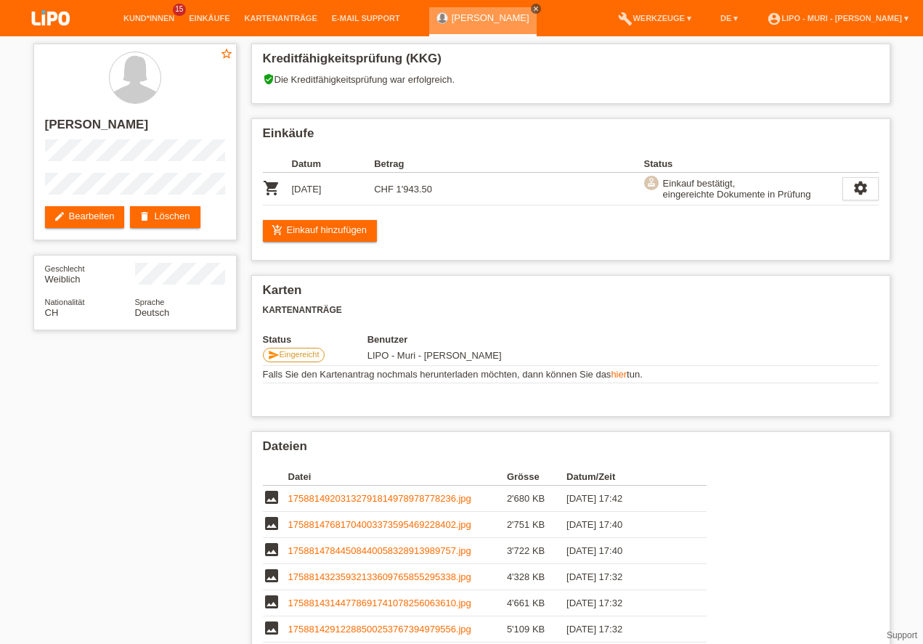
click at [531, 8] on link "close" at bounding box center [536, 9] width 10 height 10
